Goal: Download file/media

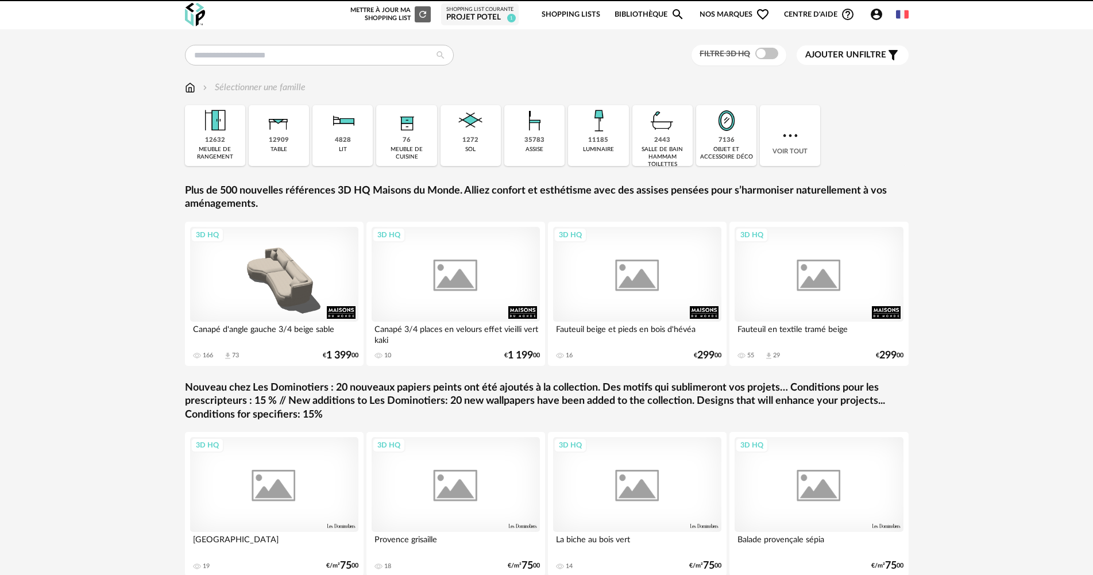
click at [196, 88] on div "Sélectionner une famille" at bounding box center [245, 87] width 121 height 13
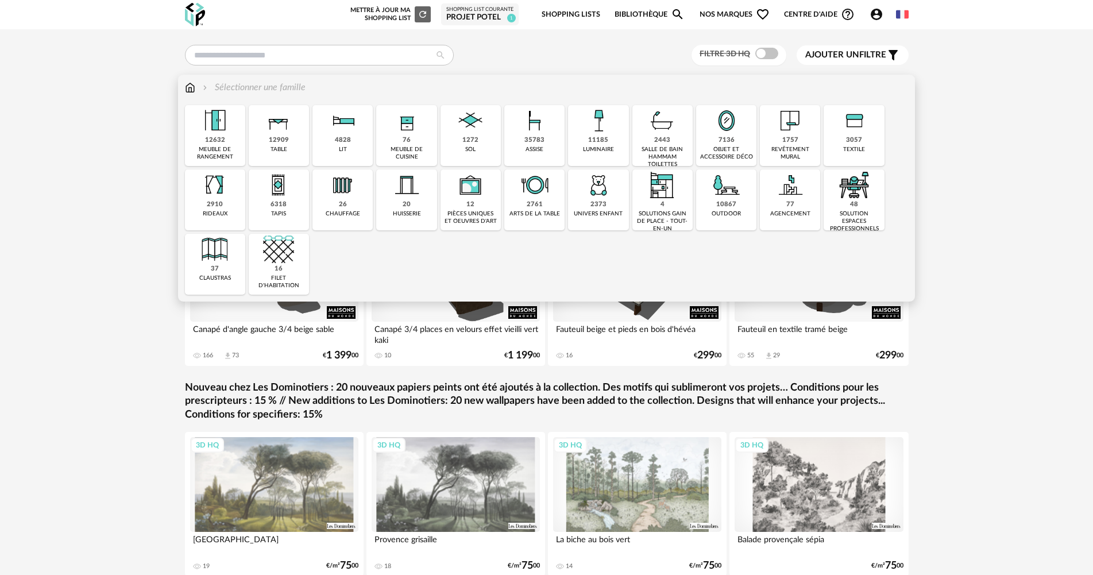
click at [290, 140] on div "12909 table" at bounding box center [279, 135] width 60 height 61
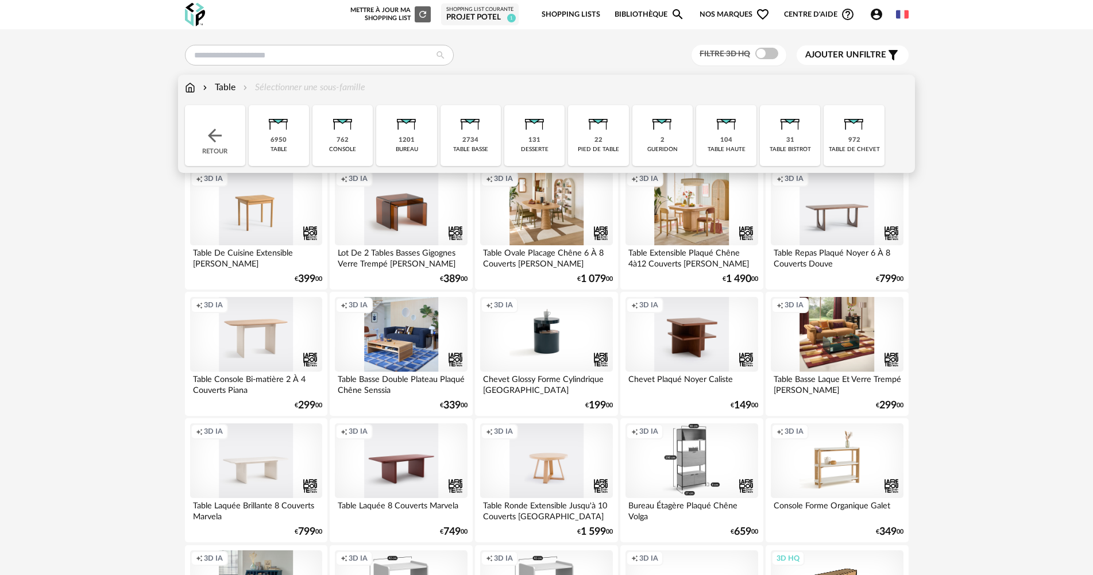
click at [277, 146] on div "table" at bounding box center [279, 149] width 17 height 7
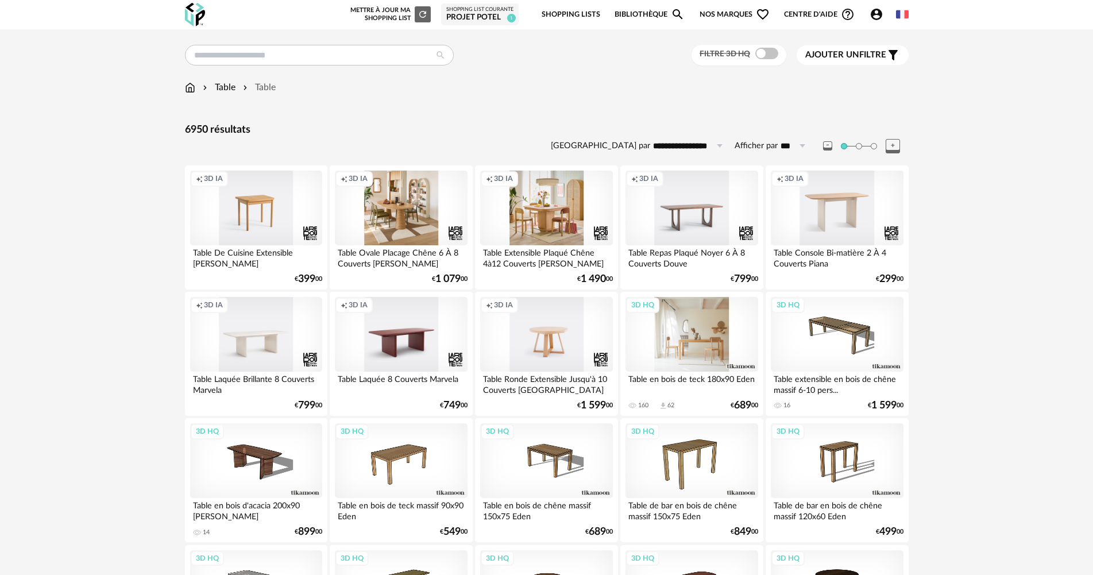
click at [696, 348] on div "3D HQ" at bounding box center [692, 334] width 132 height 75
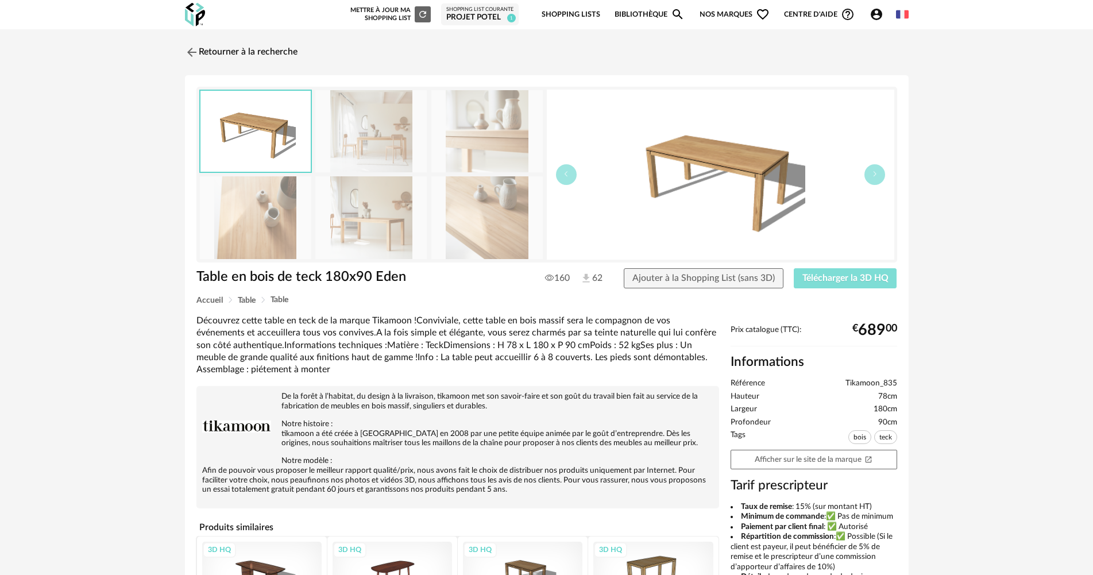
click at [867, 284] on button "Télécharger la 3D HQ" at bounding box center [845, 278] width 103 height 21
click at [219, 64] on link "Retourner à la recherche" at bounding box center [238, 52] width 113 height 25
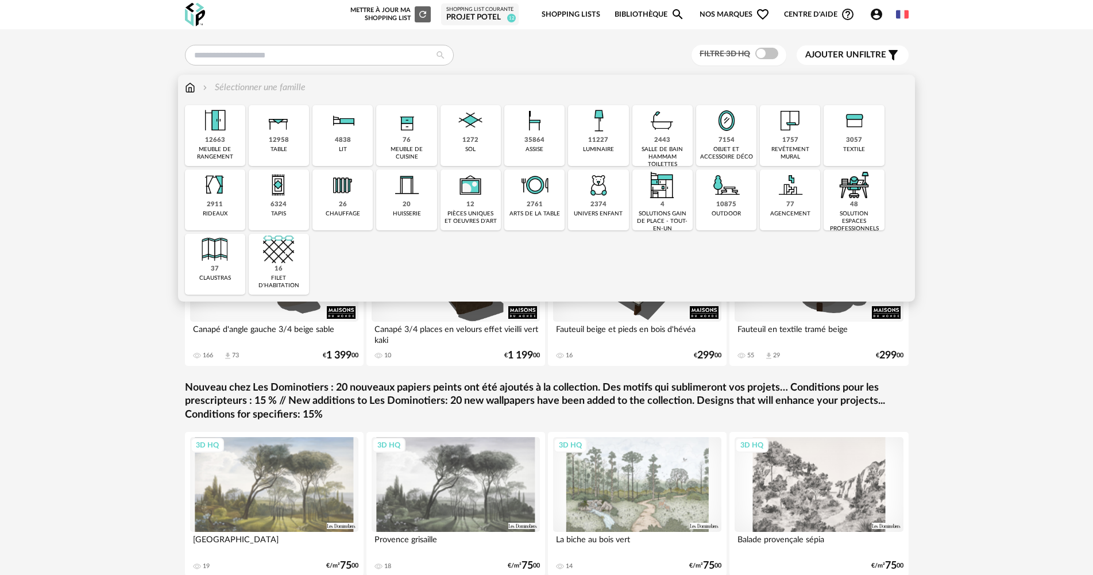
click at [196, 150] on div "meuble de rangement" at bounding box center [214, 153] width 53 height 15
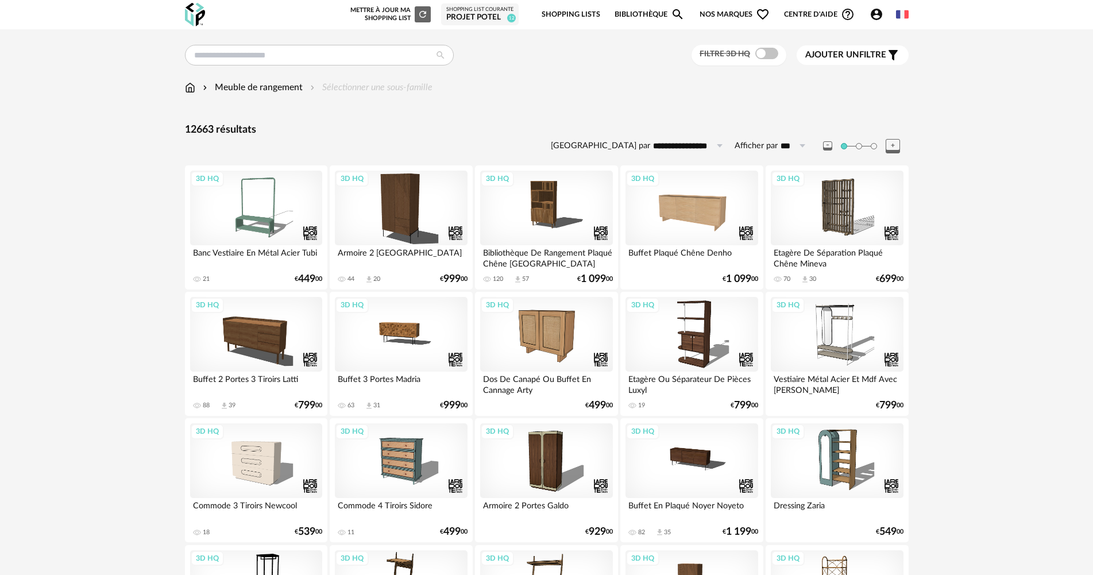
click at [190, 87] on img at bounding box center [190, 87] width 10 height 13
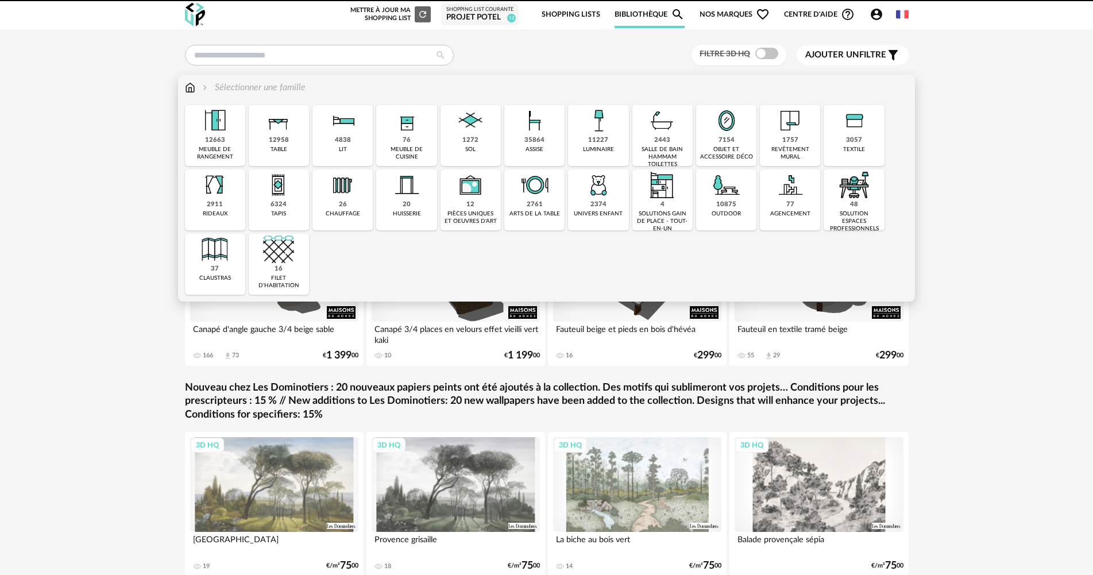
click at [226, 142] on div "12663 meuble de rangement" at bounding box center [215, 135] width 60 height 61
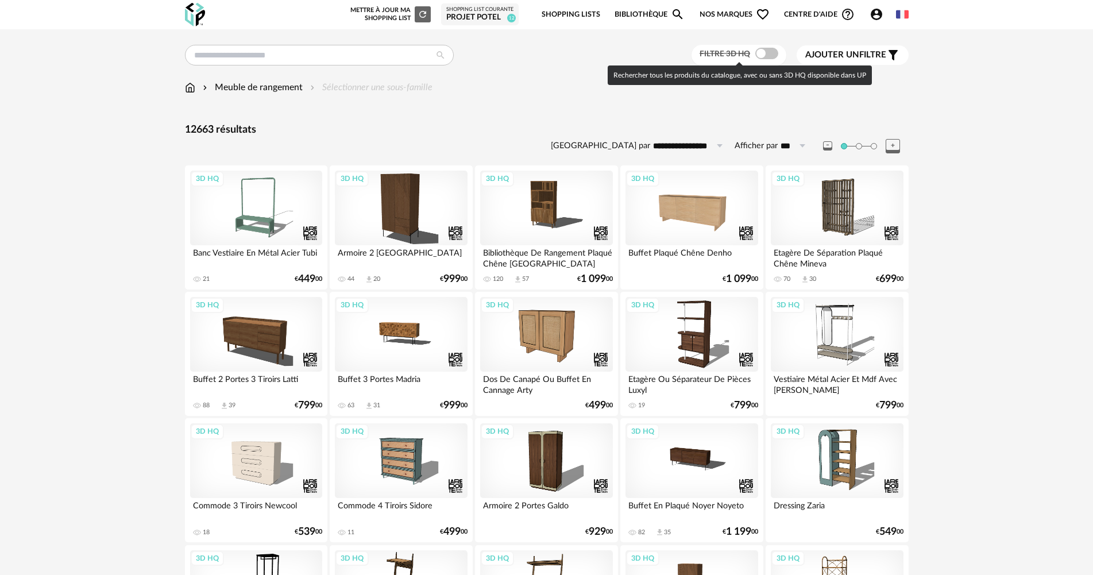
click at [771, 57] on span at bounding box center [767, 53] width 23 height 11
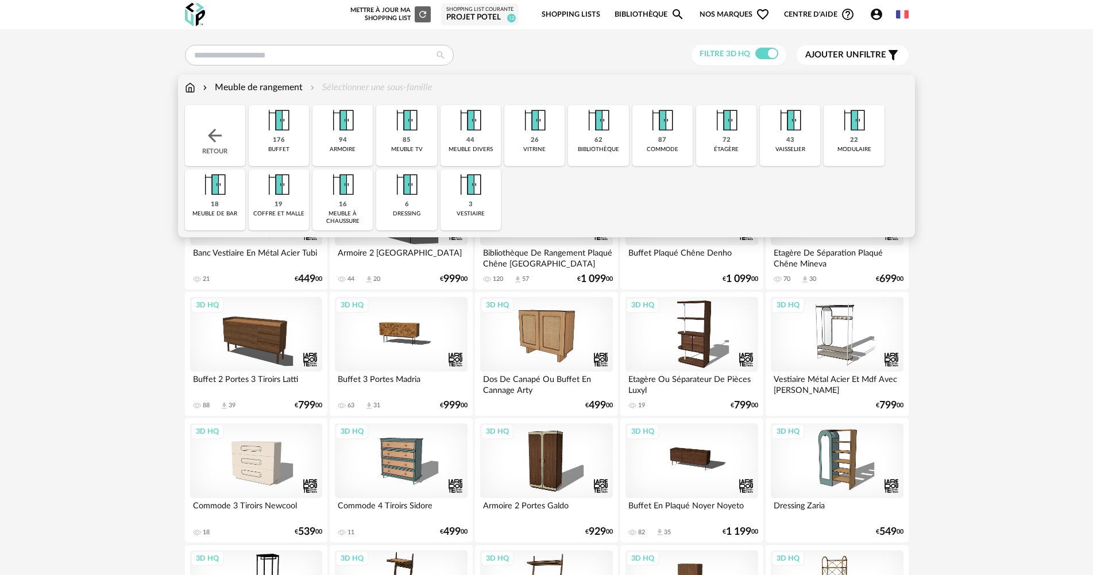
click at [668, 161] on div "87 commode" at bounding box center [663, 135] width 60 height 61
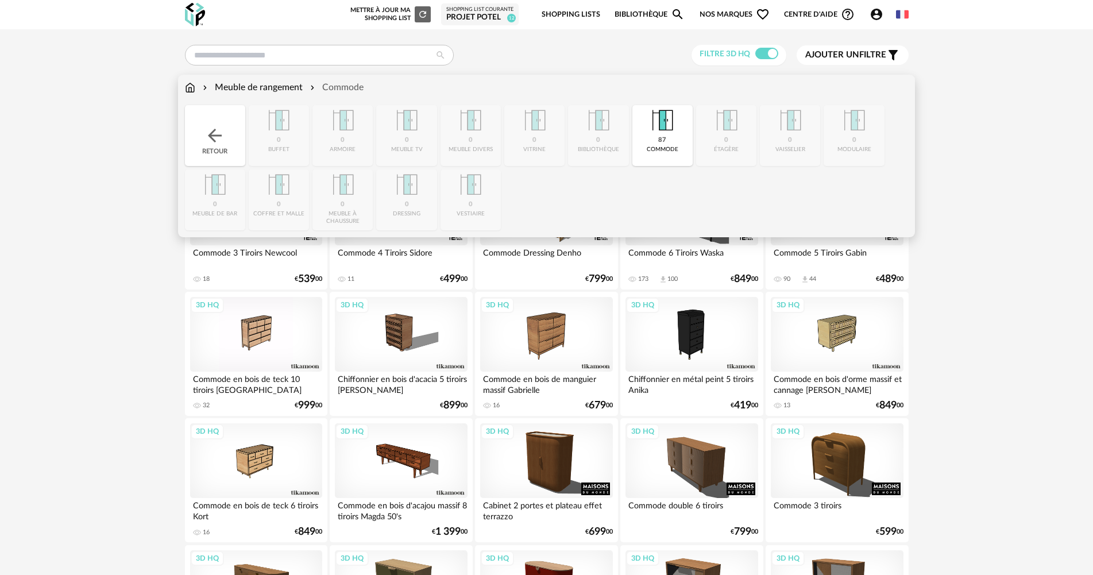
click at [240, 128] on div "Retour" at bounding box center [215, 135] width 60 height 61
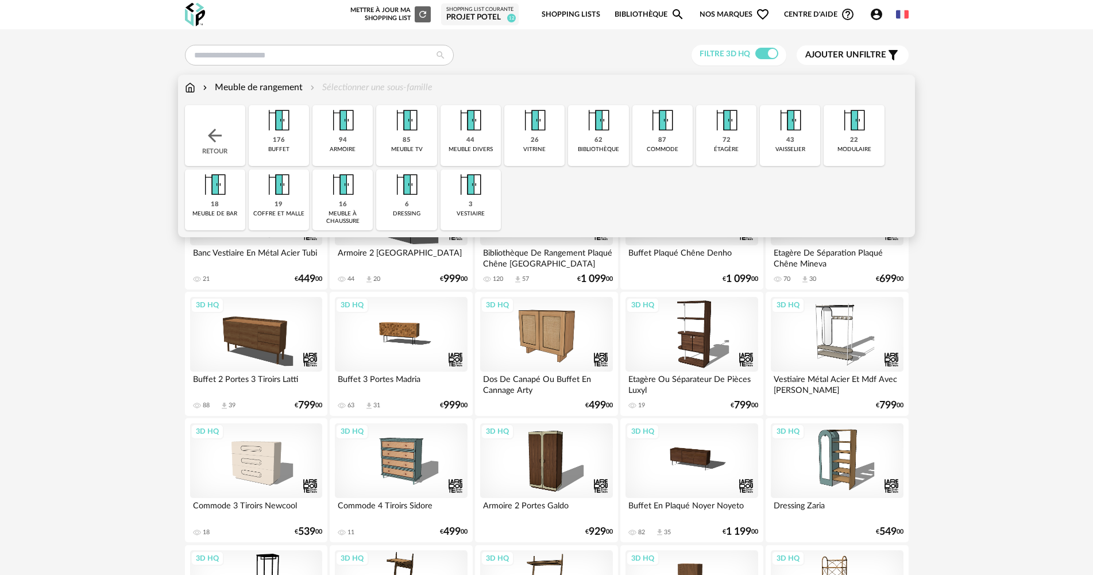
click at [191, 84] on img at bounding box center [190, 87] width 10 height 13
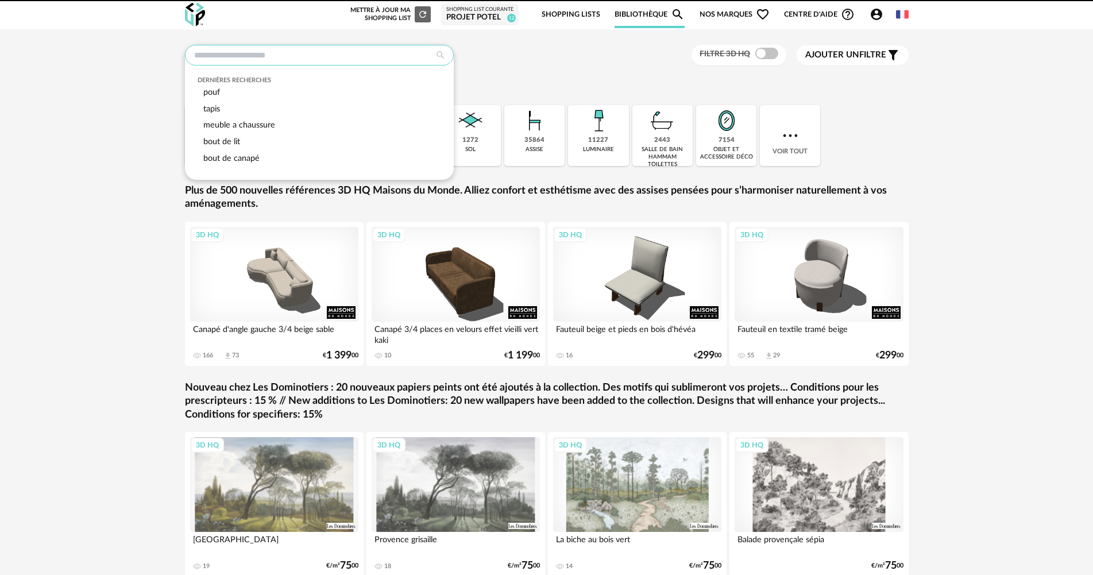
click at [302, 55] on input "text" at bounding box center [319, 55] width 269 height 21
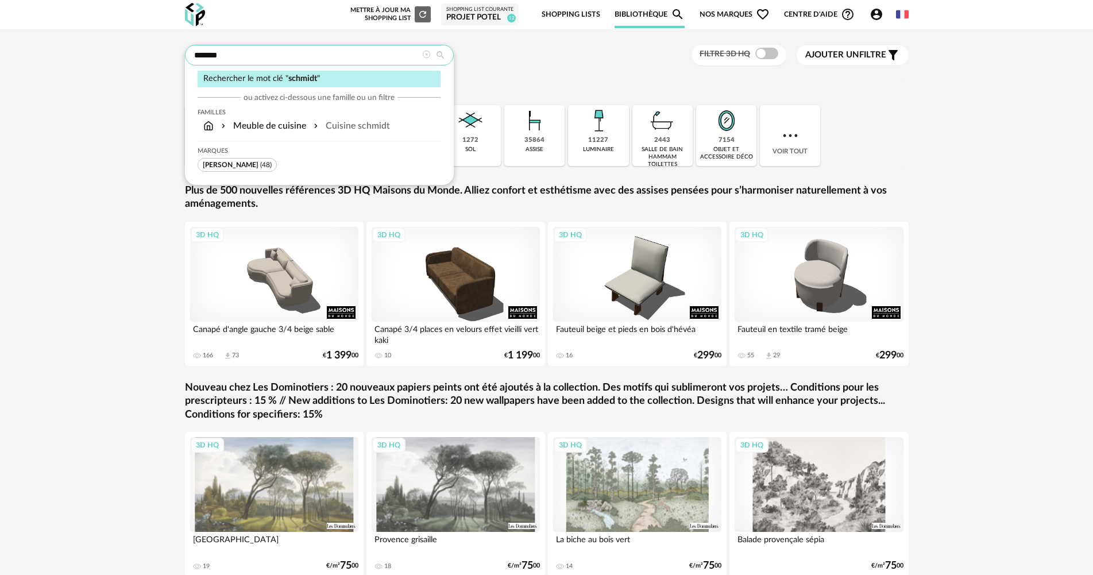
type input "*******"
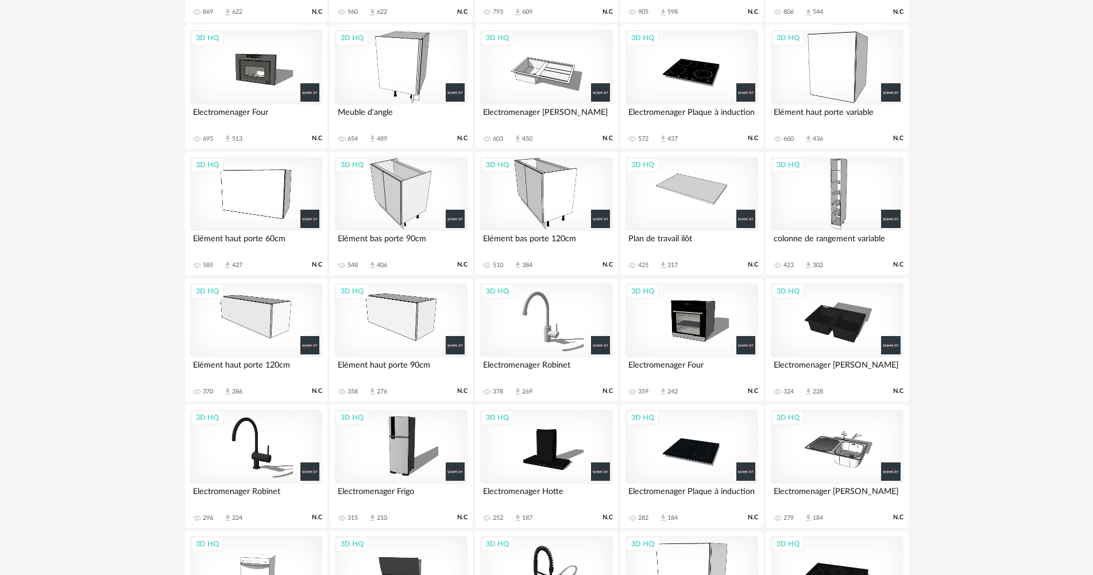
scroll to position [402, 0]
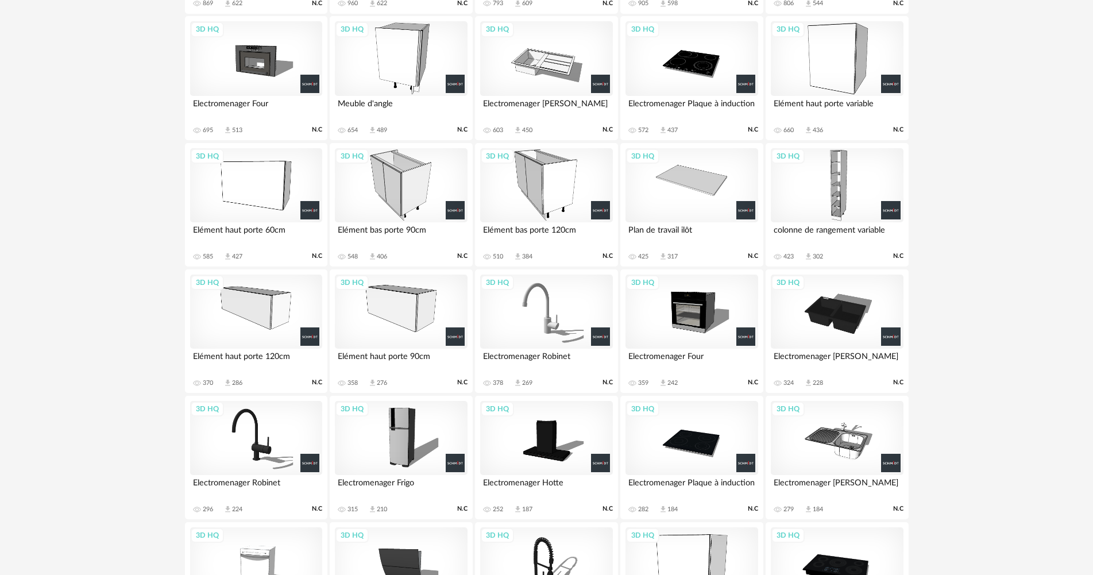
click at [376, 174] on div "3D HQ" at bounding box center [401, 185] width 132 height 75
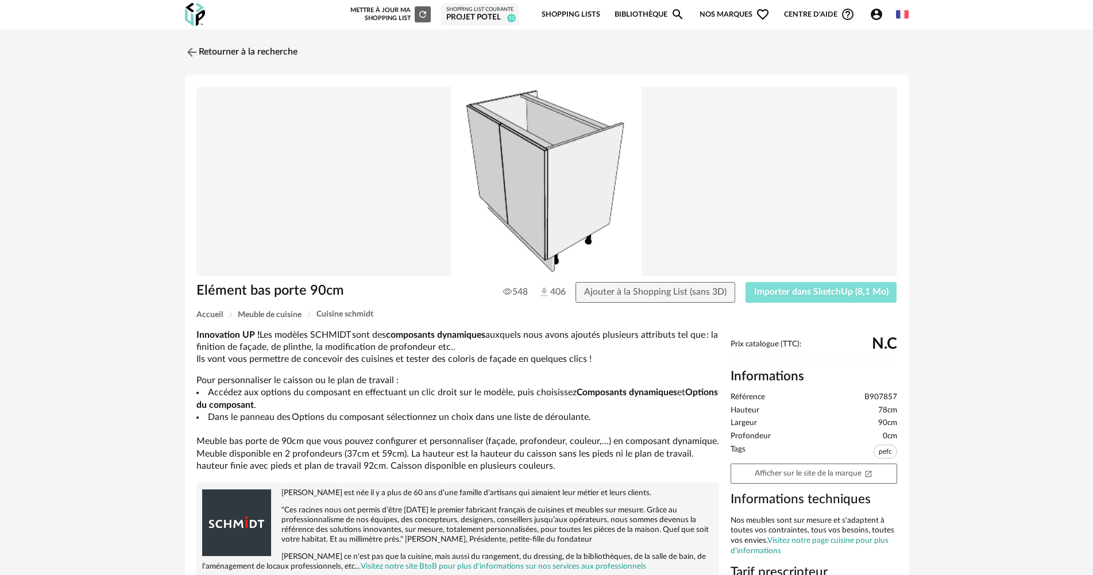
click at [784, 291] on span "Importer dans SketchUp (8,1 Mo)" at bounding box center [821, 291] width 134 height 9
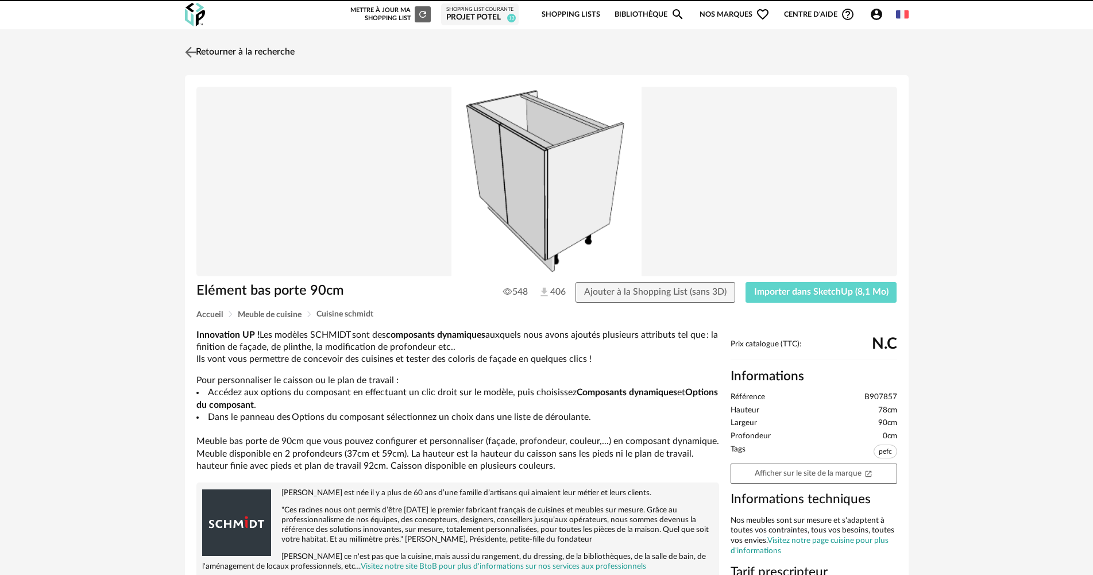
click at [287, 48] on link "Retourner à la recherche" at bounding box center [238, 52] width 113 height 25
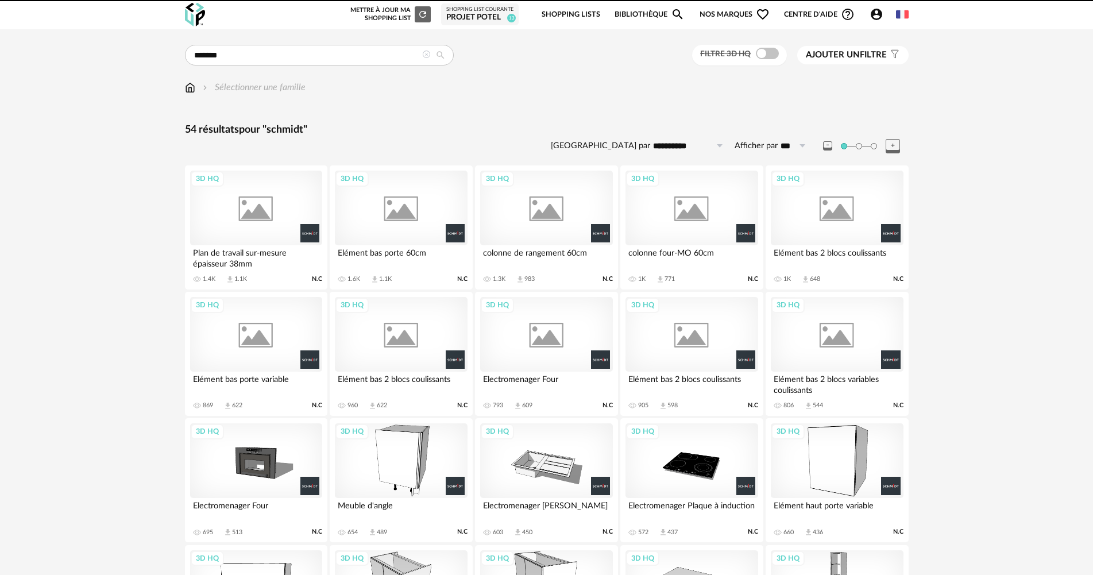
scroll to position [402, 0]
